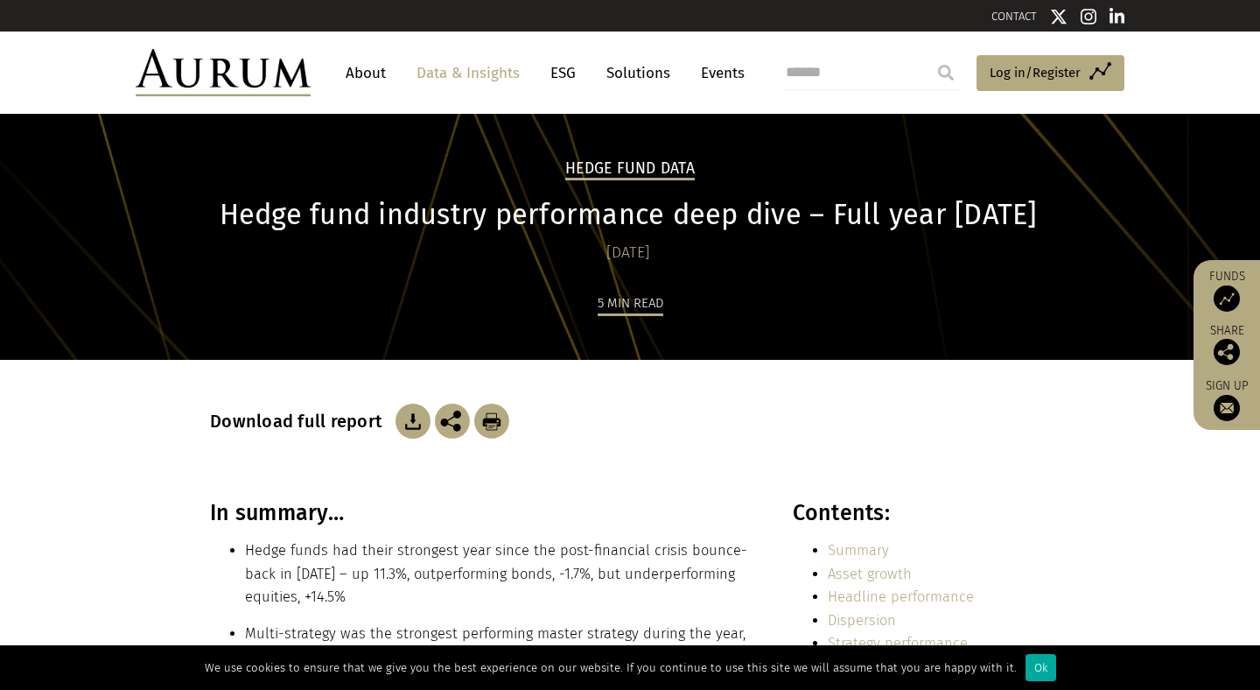
scroll to position [2571, 0]
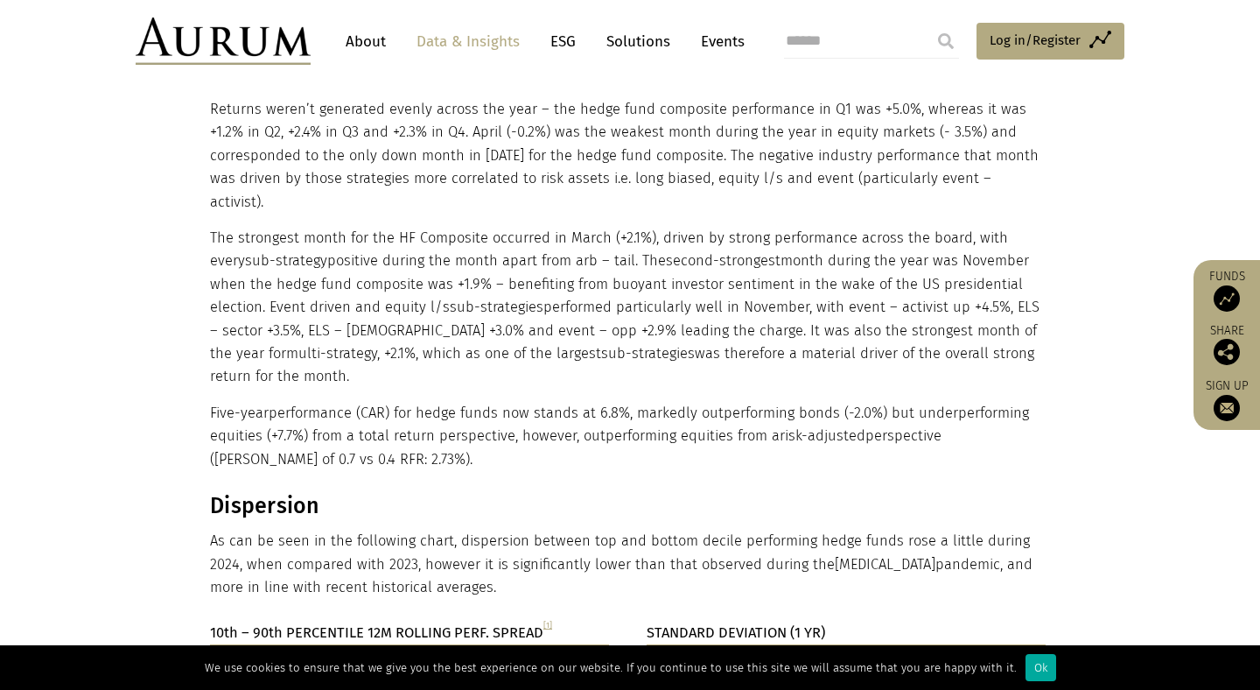
click at [598, 402] on p "Five-year performance (CAR) for hedge funds now stands at 6.8%, markedly outper…" at bounding box center [628, 436] width 836 height 69
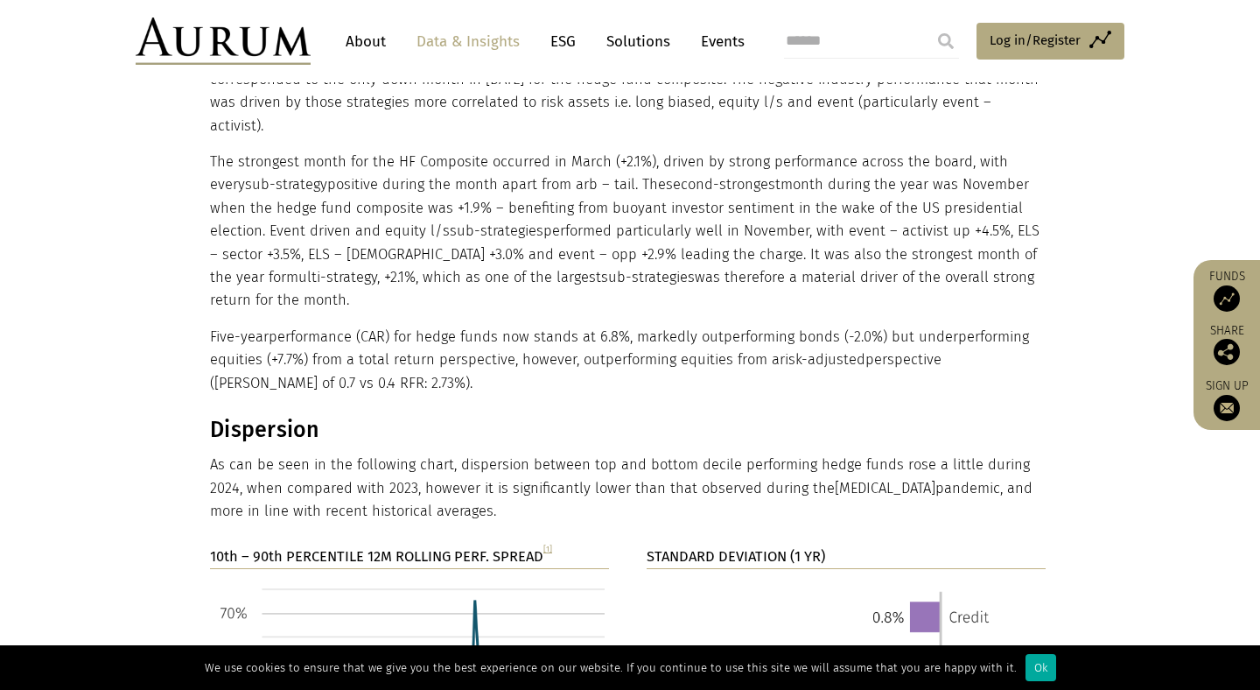
scroll to position [2645, 0]
click at [585, 327] on p "Five-year performance (CAR) for hedge funds now stands at 6.8%, markedly outper…" at bounding box center [628, 361] width 836 height 69
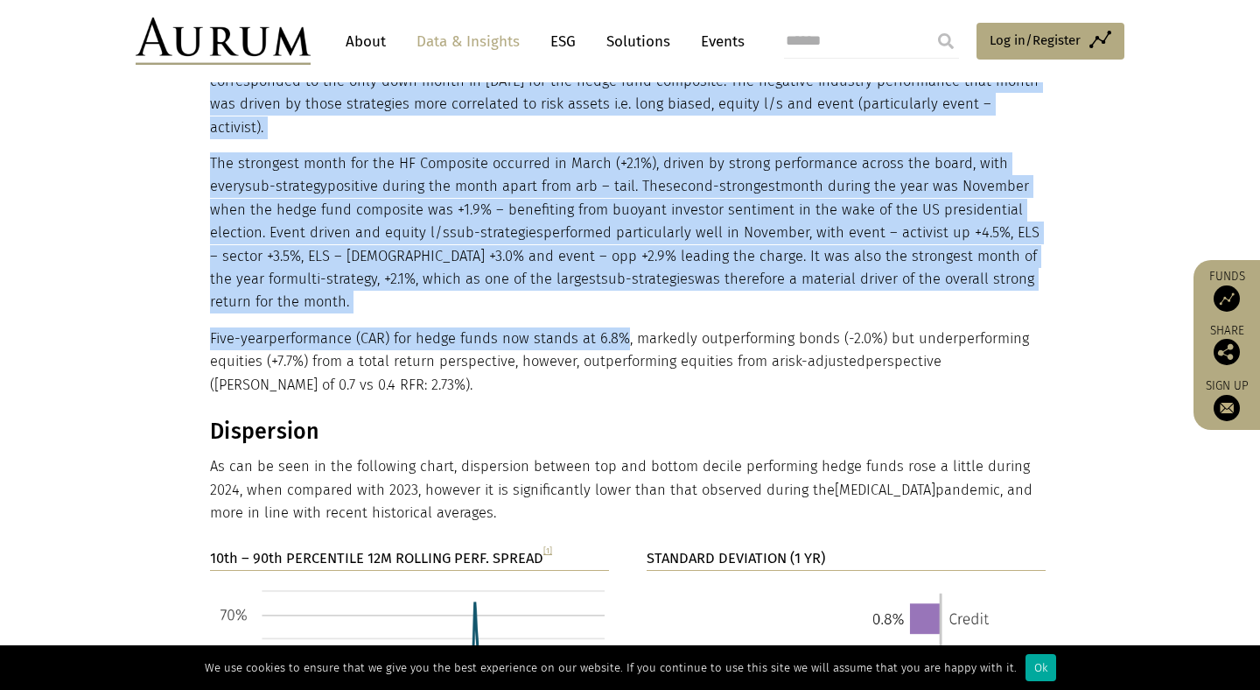
drag, startPoint x: 208, startPoint y: 265, endPoint x: 607, endPoint y: 276, distance: 399.3
click at [607, 327] on p "Five-year performance (CAR) for hedge funds now stands at 6.8%, markedly outper…" at bounding box center [628, 361] width 836 height 69
drag, startPoint x: 641, startPoint y: 275, endPoint x: 125, endPoint y: 274, distance: 515.6
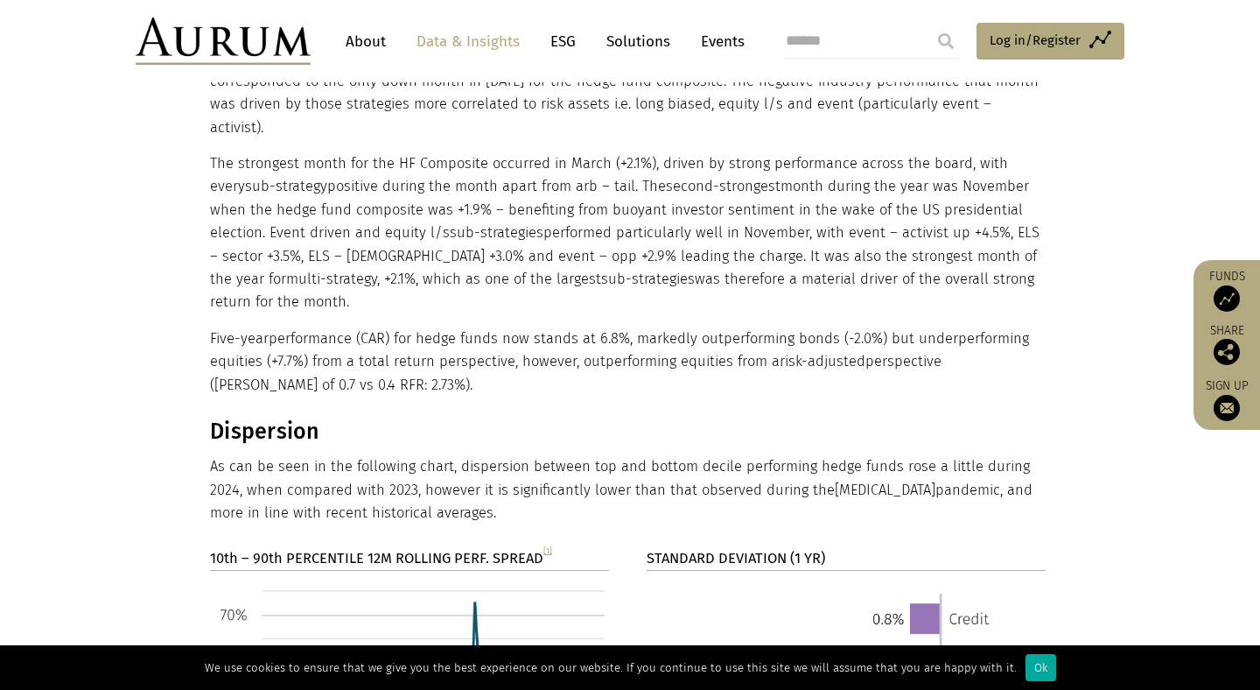
click at [239, 327] on p "Five-year performance (CAR) for hedge funds now stands at 6.8%, markedly outper…" at bounding box center [628, 361] width 836 height 69
